Goal: Check status: Check status

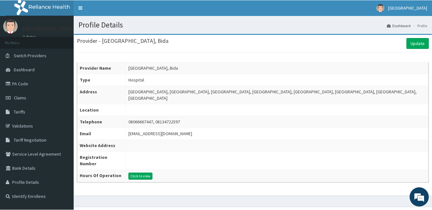
scroll to position [0, 0]
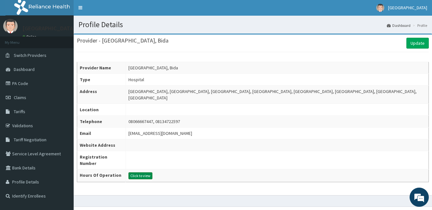
click at [146, 173] on button "Click to view" at bounding box center [140, 176] width 24 height 7
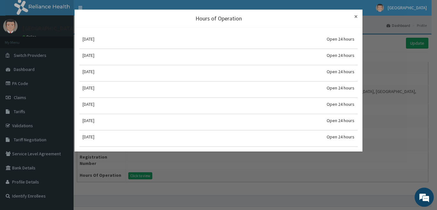
click at [356, 16] on span "×" at bounding box center [356, 16] width 4 height 9
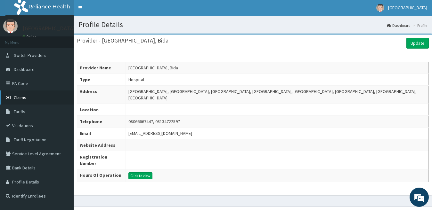
click at [22, 99] on span "Claims" at bounding box center [20, 98] width 12 height 6
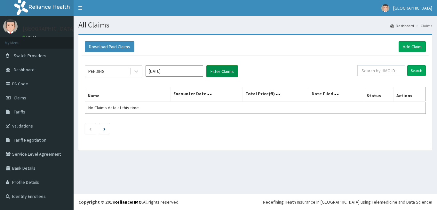
click at [224, 72] on button "Filter Claims" at bounding box center [222, 71] width 32 height 12
click at [137, 72] on icon at bounding box center [136, 71] width 6 height 6
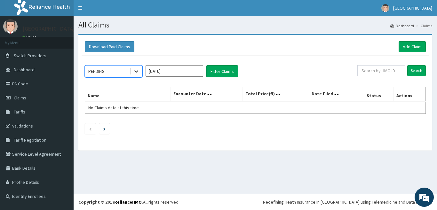
click at [137, 72] on icon at bounding box center [136, 71] width 6 height 6
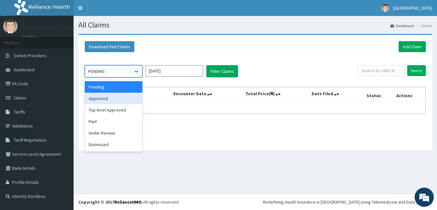
click at [114, 102] on div "Approved" at bounding box center [114, 99] width 58 height 12
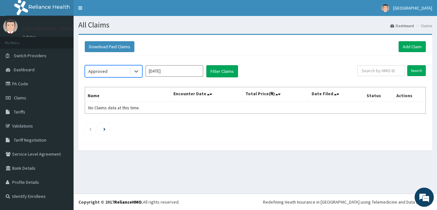
click at [181, 76] on input "Oct 2025" at bounding box center [175, 71] width 58 height 12
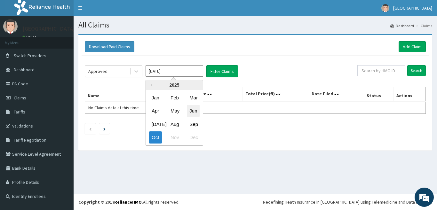
click at [191, 110] on div "Jun" at bounding box center [193, 111] width 13 height 12
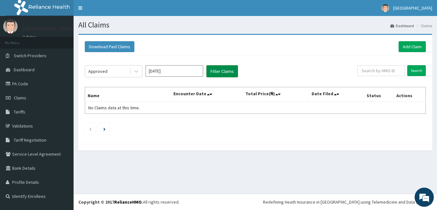
click at [221, 72] on button "Filter Claims" at bounding box center [222, 71] width 32 height 12
click at [134, 73] on icon at bounding box center [136, 71] width 6 height 6
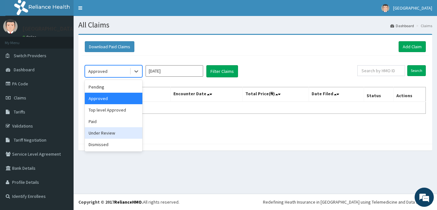
click at [114, 136] on div "Under Review" at bounding box center [114, 133] width 58 height 12
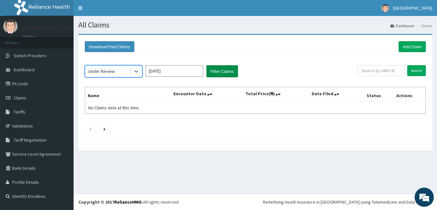
click at [220, 74] on button "Filter Claims" at bounding box center [222, 71] width 32 height 12
click at [137, 71] on icon at bounding box center [136, 71] width 6 height 6
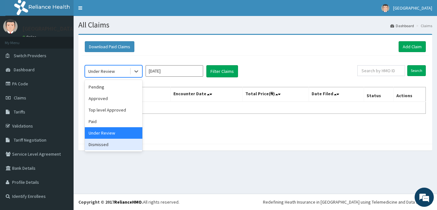
click at [108, 143] on div "Dismissed" at bounding box center [114, 145] width 58 height 12
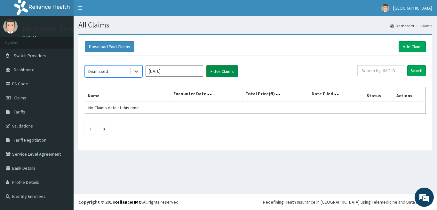
click at [225, 72] on button "Filter Claims" at bounding box center [222, 71] width 32 height 12
click at [224, 72] on button "Filter Claims" at bounding box center [222, 71] width 32 height 12
click at [136, 72] on icon at bounding box center [136, 72] width 4 height 2
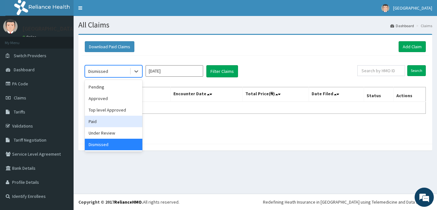
click at [116, 120] on div "Paid" at bounding box center [114, 122] width 58 height 12
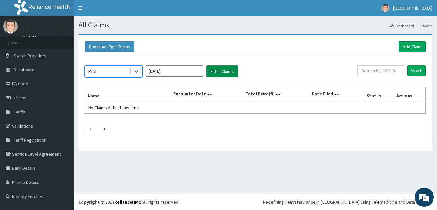
click at [236, 68] on button "Filter Claims" at bounding box center [222, 71] width 32 height 12
click at [135, 72] on icon at bounding box center [136, 72] width 4 height 2
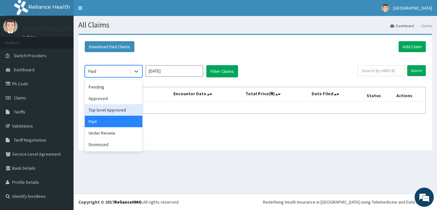
click at [119, 110] on div "Top level Approved" at bounding box center [114, 110] width 58 height 12
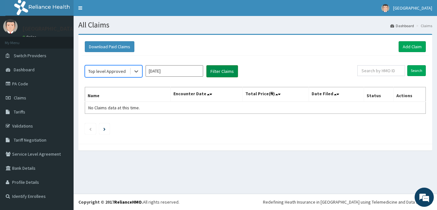
click at [228, 73] on button "Filter Claims" at bounding box center [222, 71] width 32 height 12
click at [139, 71] on icon at bounding box center [136, 71] width 6 height 6
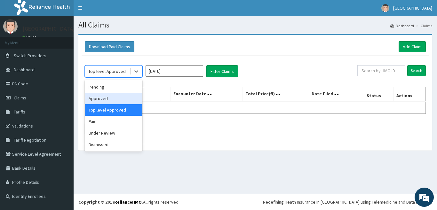
click at [121, 103] on div "Approved" at bounding box center [114, 99] width 58 height 12
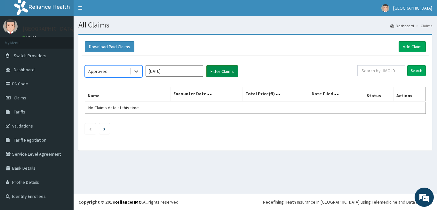
click at [226, 74] on button "Filter Claims" at bounding box center [222, 71] width 32 height 12
click at [140, 73] on div at bounding box center [137, 72] width 12 height 12
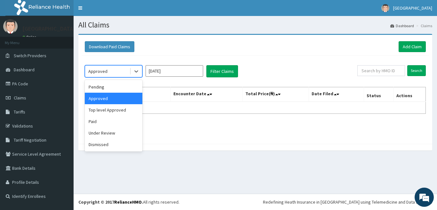
click at [113, 91] on div "Pending" at bounding box center [114, 87] width 58 height 12
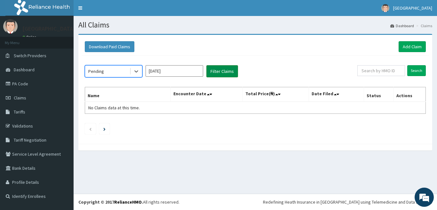
click at [224, 71] on button "Filter Claims" at bounding box center [222, 71] width 32 height 12
click at [186, 71] on input "Jun 2025" at bounding box center [175, 71] width 58 height 12
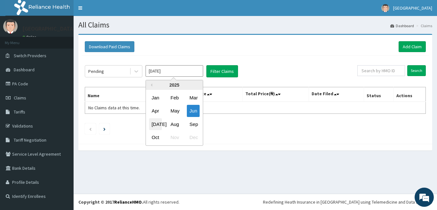
click at [158, 124] on div "Jul" at bounding box center [155, 124] width 13 height 12
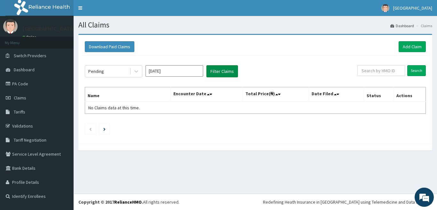
click at [219, 73] on button "Filter Claims" at bounding box center [222, 71] width 32 height 12
click at [136, 72] on icon at bounding box center [136, 72] width 4 height 2
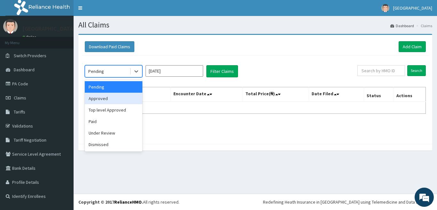
click at [121, 103] on div "Approved" at bounding box center [114, 99] width 58 height 12
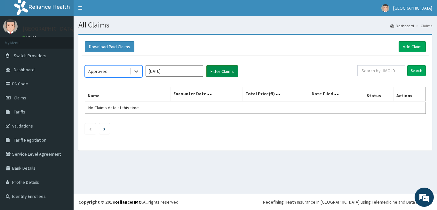
click at [231, 73] on button "Filter Claims" at bounding box center [222, 71] width 32 height 12
click at [138, 72] on icon at bounding box center [136, 71] width 6 height 6
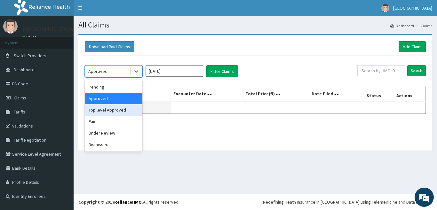
click at [116, 111] on div "Top level Approved" at bounding box center [114, 110] width 58 height 12
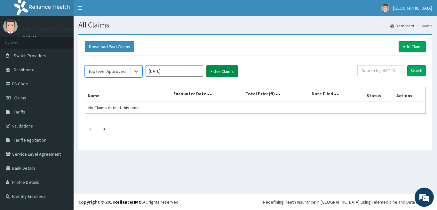
click at [228, 75] on button "Filter Claims" at bounding box center [222, 71] width 32 height 12
click at [137, 71] on icon at bounding box center [136, 72] width 4 height 2
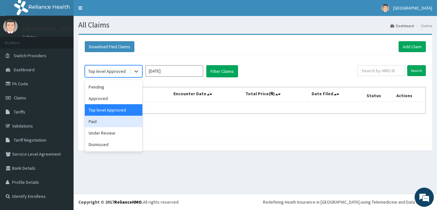
click at [112, 124] on div "Paid" at bounding box center [114, 122] width 58 height 12
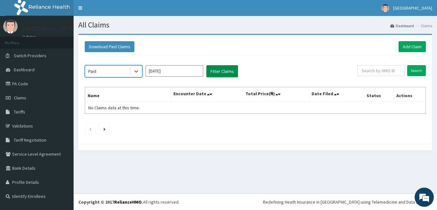
click at [223, 69] on button "Filter Claims" at bounding box center [222, 71] width 32 height 12
click at [137, 70] on icon at bounding box center [136, 71] width 6 height 6
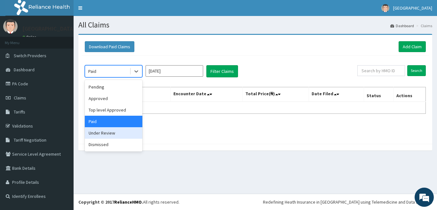
click at [111, 133] on div "Under Review" at bounding box center [114, 133] width 58 height 12
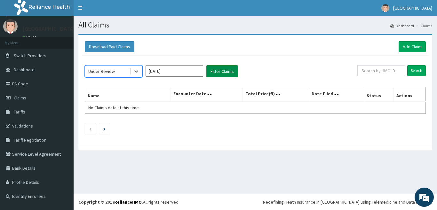
click at [227, 70] on button "Filter Claims" at bounding box center [222, 71] width 32 height 12
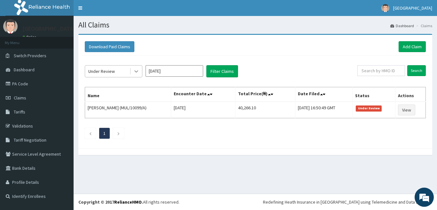
click at [137, 71] on icon at bounding box center [136, 71] width 6 height 6
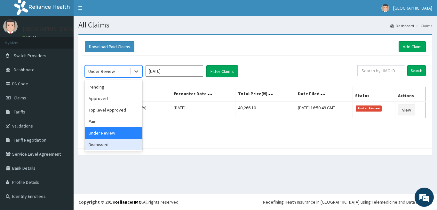
click at [114, 144] on div "Dismissed" at bounding box center [114, 145] width 58 height 12
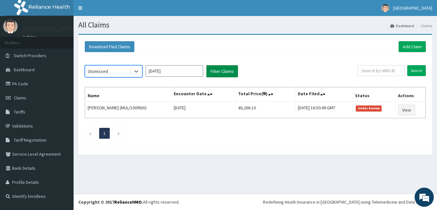
click at [217, 72] on button "Filter Claims" at bounding box center [222, 71] width 32 height 12
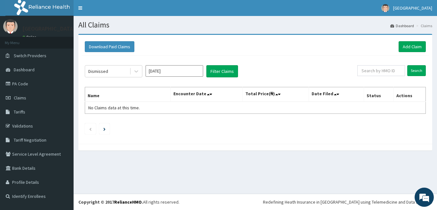
click at [161, 71] on input "Jul 2025" at bounding box center [175, 71] width 58 height 12
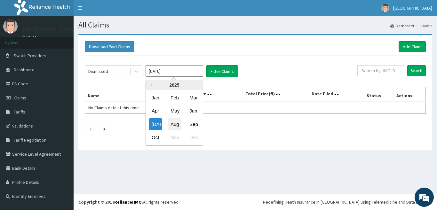
click at [174, 125] on div "Aug" at bounding box center [174, 124] width 13 height 12
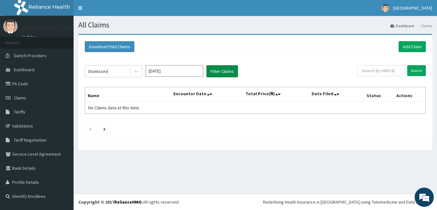
click at [219, 71] on button "Filter Claims" at bounding box center [222, 71] width 32 height 12
click at [220, 72] on button "Filter Claims" at bounding box center [222, 71] width 32 height 12
click at [138, 71] on icon at bounding box center [136, 71] width 6 height 6
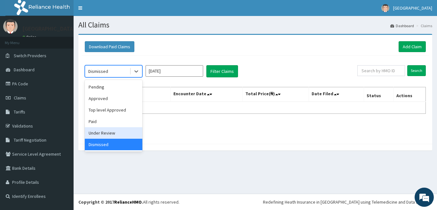
click at [112, 132] on div "Under Review" at bounding box center [114, 133] width 58 height 12
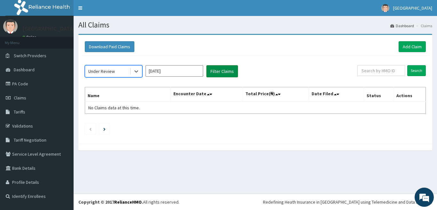
click at [218, 76] on button "Filter Claims" at bounding box center [222, 71] width 32 height 12
click at [134, 73] on icon at bounding box center [136, 71] width 6 height 6
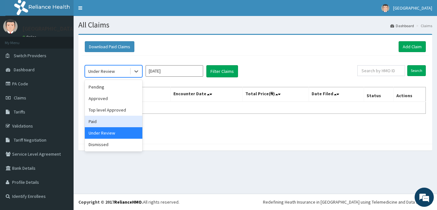
click at [104, 123] on div "Paid" at bounding box center [114, 122] width 58 height 12
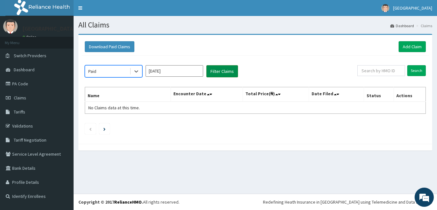
click at [223, 73] on button "Filter Claims" at bounding box center [222, 71] width 32 height 12
click at [138, 70] on icon at bounding box center [136, 71] width 6 height 6
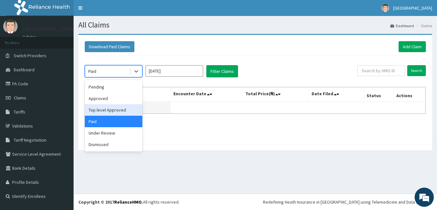
click at [111, 113] on div "Top level Approved" at bounding box center [114, 110] width 58 height 12
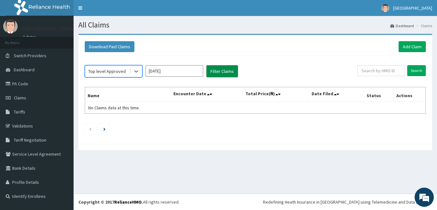
click at [222, 75] on button "Filter Claims" at bounding box center [222, 71] width 32 height 12
click at [136, 72] on icon at bounding box center [136, 72] width 4 height 2
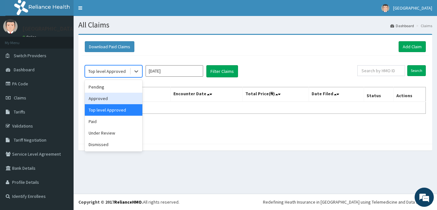
click at [117, 100] on div "Approved" at bounding box center [114, 99] width 58 height 12
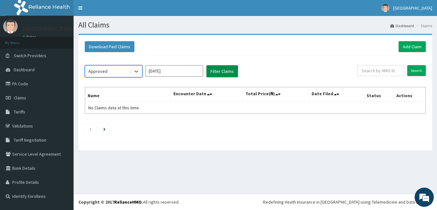
click at [217, 73] on button "Filter Claims" at bounding box center [222, 71] width 32 height 12
click at [137, 72] on icon at bounding box center [136, 71] width 6 height 6
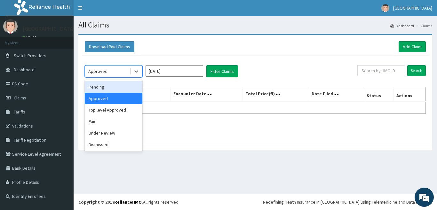
click at [117, 90] on div "Pending" at bounding box center [114, 87] width 58 height 12
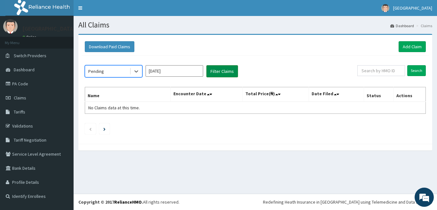
click at [226, 72] on button "Filter Claims" at bounding box center [222, 71] width 32 height 12
click at [159, 69] on input "Aug 2025" at bounding box center [175, 71] width 58 height 12
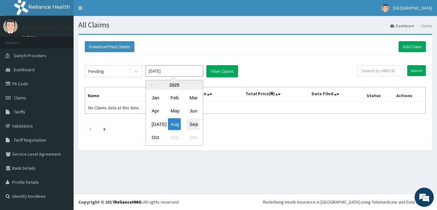
click at [194, 124] on div "Sep" at bounding box center [193, 124] width 13 height 12
type input "Sep 2025"
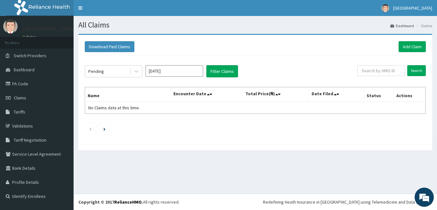
click at [233, 65] on div "Pending Sep 2025 Filter Claims Search Name Encounter Date Total Price(₦) Date F…" at bounding box center [256, 98] width 348 height 85
click at [228, 72] on button "Filter Claims" at bounding box center [222, 71] width 32 height 12
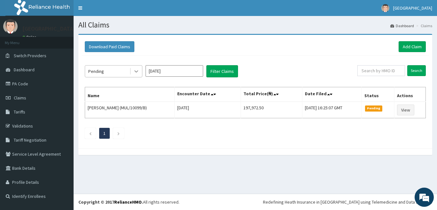
click at [138, 71] on icon at bounding box center [136, 71] width 6 height 6
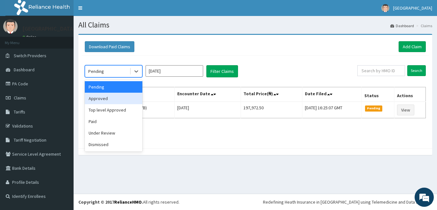
click at [121, 102] on div "Approved" at bounding box center [114, 99] width 58 height 12
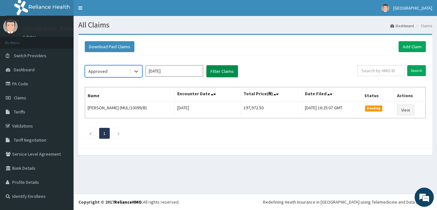
click at [231, 72] on button "Filter Claims" at bounding box center [222, 71] width 32 height 12
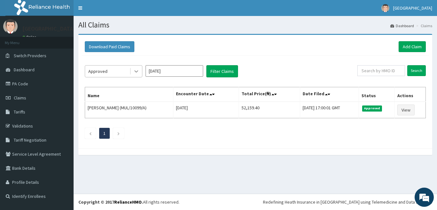
click at [136, 72] on icon at bounding box center [136, 72] width 4 height 2
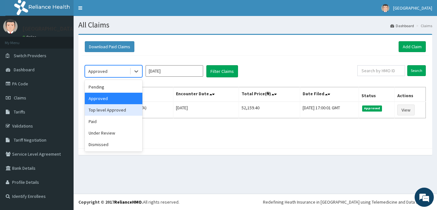
click at [119, 112] on div "Top level Approved" at bounding box center [114, 110] width 58 height 12
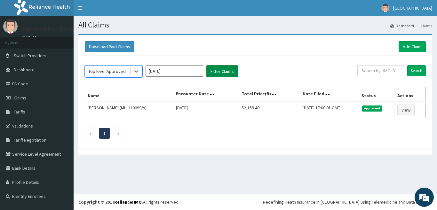
click at [226, 70] on button "Filter Claims" at bounding box center [222, 71] width 32 height 12
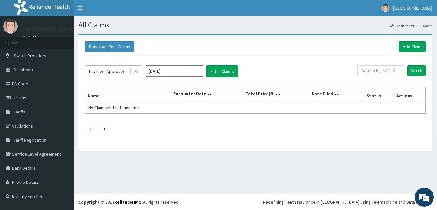
click at [138, 70] on icon at bounding box center [136, 71] width 6 height 6
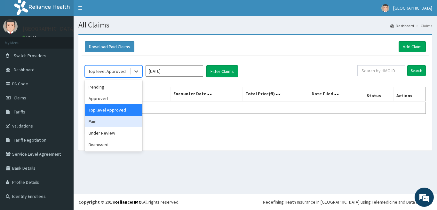
click at [107, 122] on div "Paid" at bounding box center [114, 122] width 58 height 12
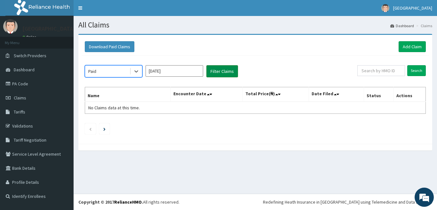
click at [215, 73] on button "Filter Claims" at bounding box center [222, 71] width 32 height 12
click at [136, 74] on icon at bounding box center [136, 71] width 6 height 6
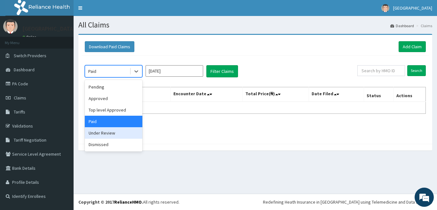
click at [116, 135] on div "Under Review" at bounding box center [114, 133] width 58 height 12
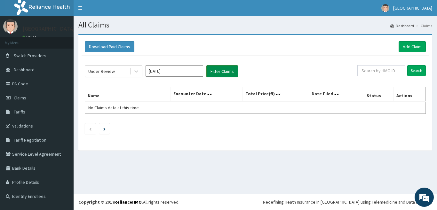
click at [224, 73] on button "Filter Claims" at bounding box center [222, 71] width 32 height 12
click at [135, 72] on icon at bounding box center [136, 71] width 6 height 6
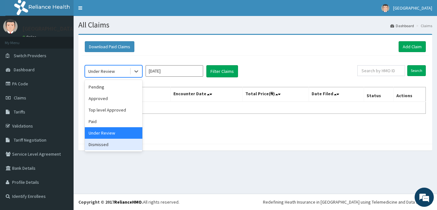
click at [115, 145] on div "Dismissed" at bounding box center [114, 145] width 58 height 12
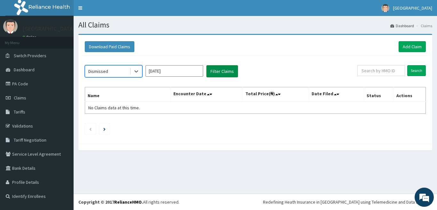
click at [224, 73] on button "Filter Claims" at bounding box center [222, 71] width 32 height 12
click at [136, 72] on icon at bounding box center [136, 72] width 4 height 2
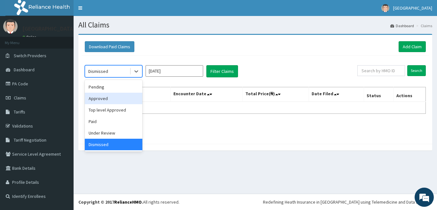
click at [121, 98] on div "Approved" at bounding box center [114, 99] width 58 height 12
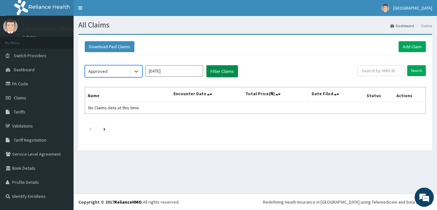
click at [218, 76] on button "Filter Claims" at bounding box center [222, 71] width 32 height 12
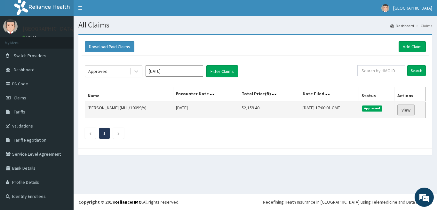
click at [413, 111] on link "View" at bounding box center [406, 110] width 17 height 11
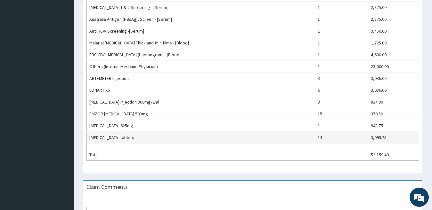
scroll to position [235, 0]
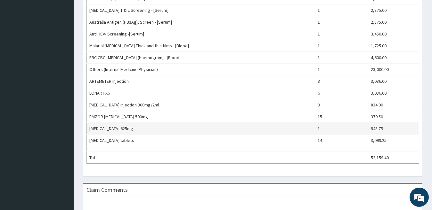
click at [322, 131] on td "1" at bounding box center [341, 129] width 53 height 12
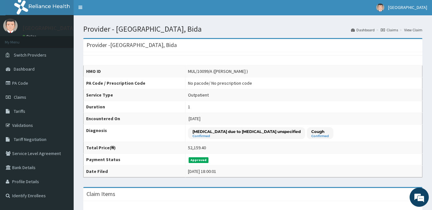
scroll to position [0, 0]
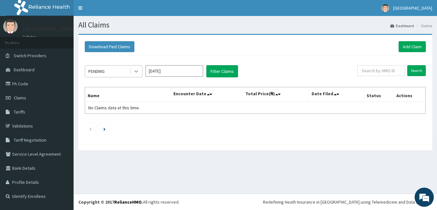
click at [135, 70] on icon at bounding box center [136, 71] width 6 height 6
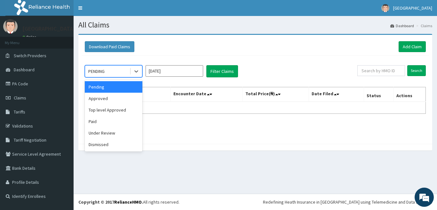
click at [123, 87] on div "Pending" at bounding box center [114, 87] width 58 height 12
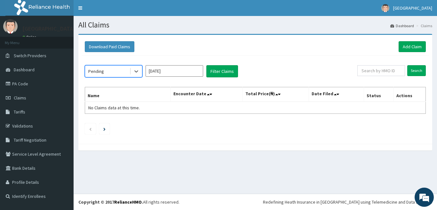
click at [169, 71] on input "Oct 2025" at bounding box center [175, 71] width 58 height 12
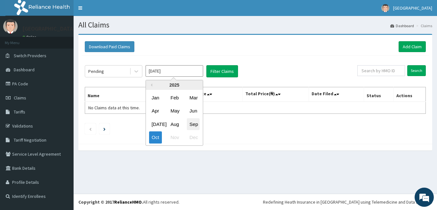
click at [190, 126] on div "Sep" at bounding box center [193, 124] width 13 height 12
type input "Sep 2025"
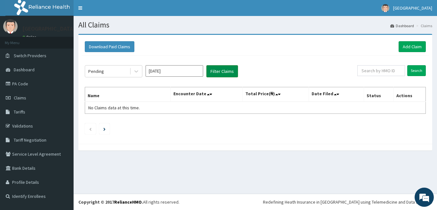
click at [230, 73] on button "Filter Claims" at bounding box center [222, 71] width 32 height 12
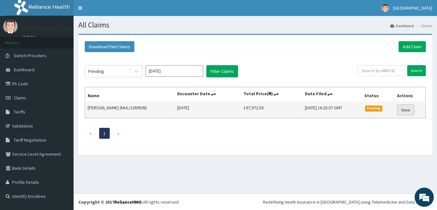
click at [410, 110] on link "View" at bounding box center [405, 110] width 17 height 11
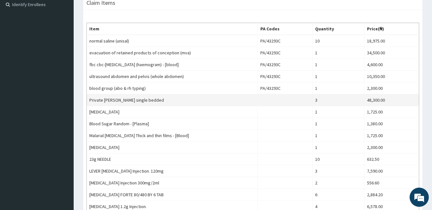
click at [166, 101] on td "Private [PERSON_NAME] single bedded" at bounding box center [172, 100] width 171 height 12
